Goal: Task Accomplishment & Management: Use online tool/utility

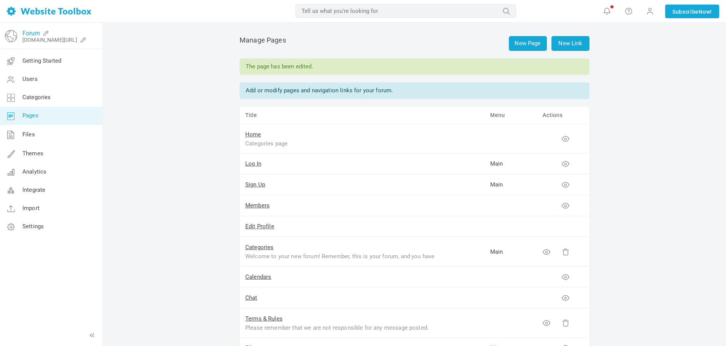
click at [29, 33] on link "Forum" at bounding box center [30, 33] width 17 height 7
click at [11, 41] on img at bounding box center [11, 36] width 12 height 12
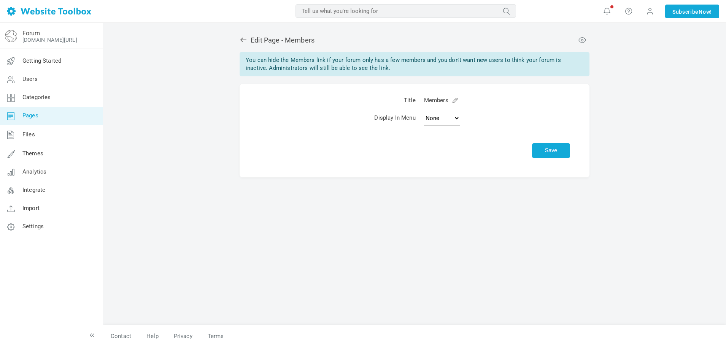
select select
click at [57, 57] on span "Getting Started" at bounding box center [41, 60] width 39 height 7
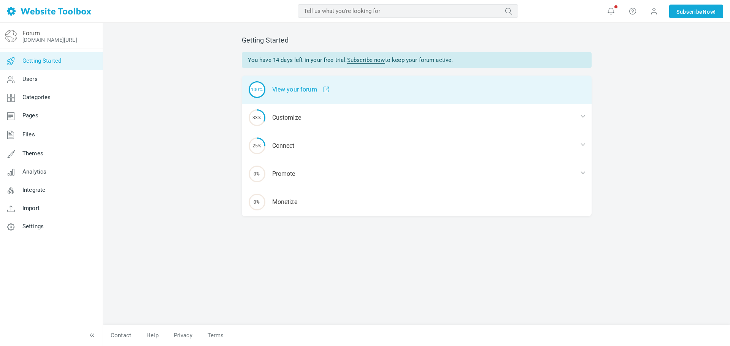
click at [285, 89] on div "100% View your forum" at bounding box center [417, 90] width 350 height 28
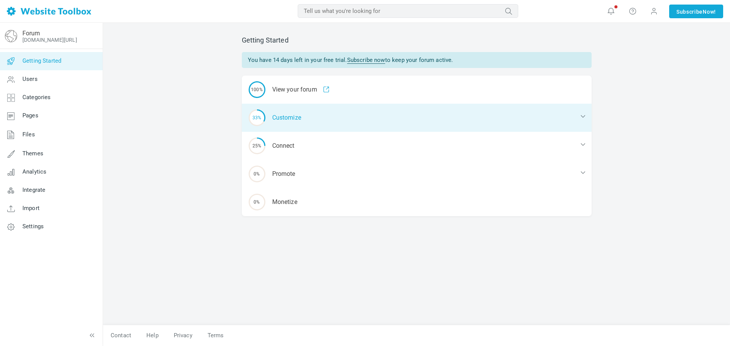
click at [308, 112] on div "33% Customize" at bounding box center [417, 118] width 350 height 28
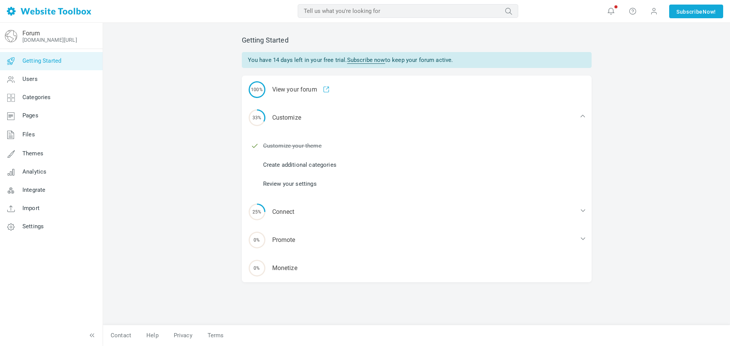
click at [199, 156] on div "Getting Started You have 14 days left in your free trial. Subscribe now to keep…" at bounding box center [416, 185] width 627 height 324
click at [284, 167] on link "Create additional categories" at bounding box center [299, 165] width 73 height 8
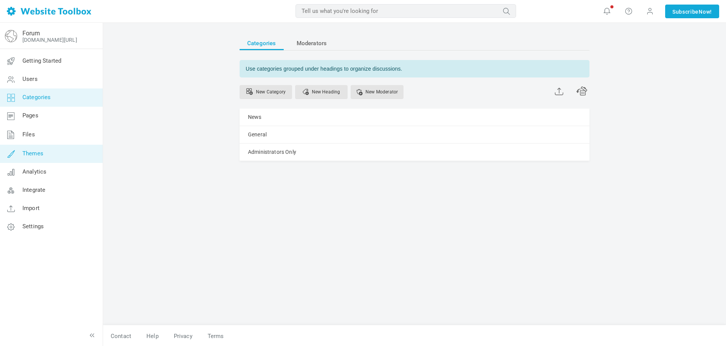
click at [52, 157] on link "Themes" at bounding box center [51, 154] width 103 height 18
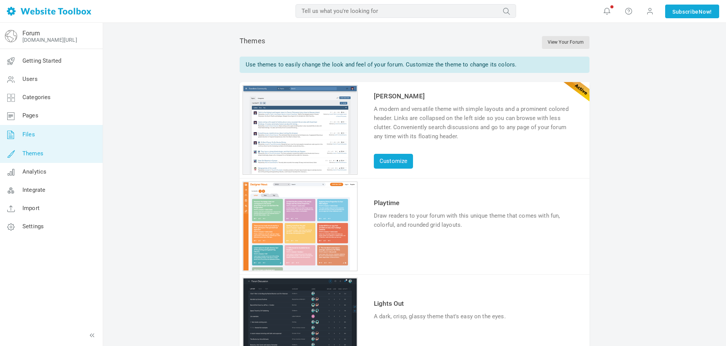
click at [47, 134] on link "Files" at bounding box center [51, 135] width 103 height 20
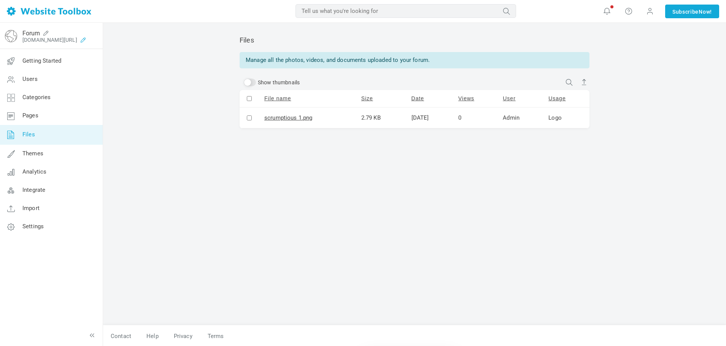
click at [89, 39] on icon at bounding box center [83, 40] width 12 height 6
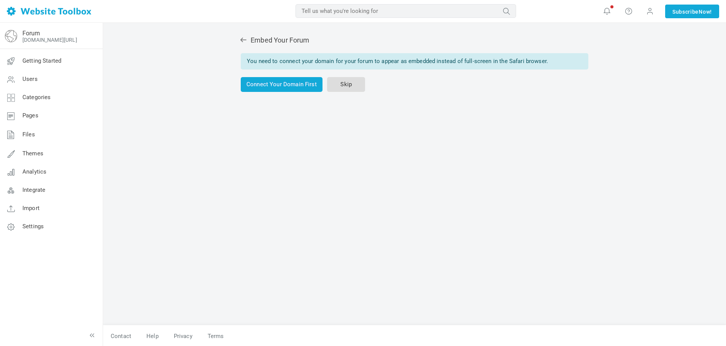
click at [342, 87] on link "Skip" at bounding box center [346, 84] width 38 height 15
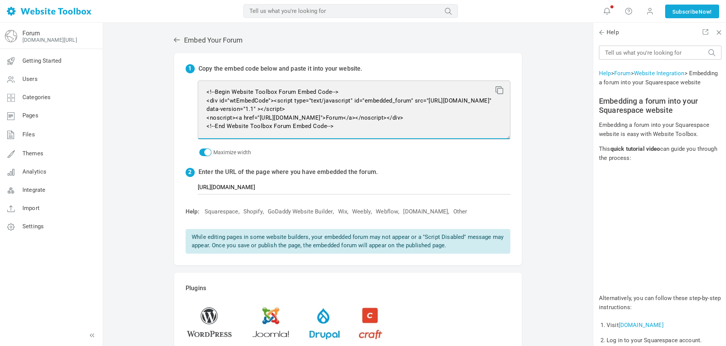
click at [306, 109] on textarea "<!--Begin Website Toolbox Forum Embed Code--> <div id="wtEmbedCode"><script typ…" at bounding box center [354, 110] width 313 height 59
click at [311, 114] on textarea "<!--Begin Website Toolbox Forum Embed Code--> <div id="wtEmbedCode"><script typ…" at bounding box center [354, 110] width 313 height 59
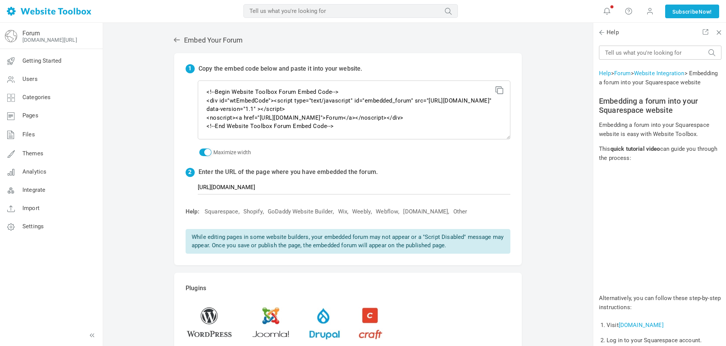
click at [498, 90] on icon at bounding box center [497, 88] width 5 height 5
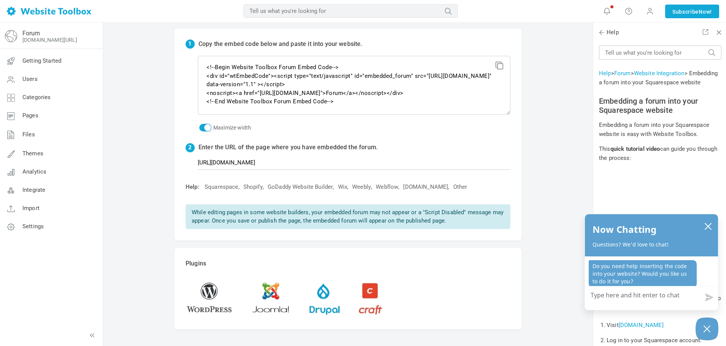
scroll to position [38, 0]
